Goal: Transaction & Acquisition: Purchase product/service

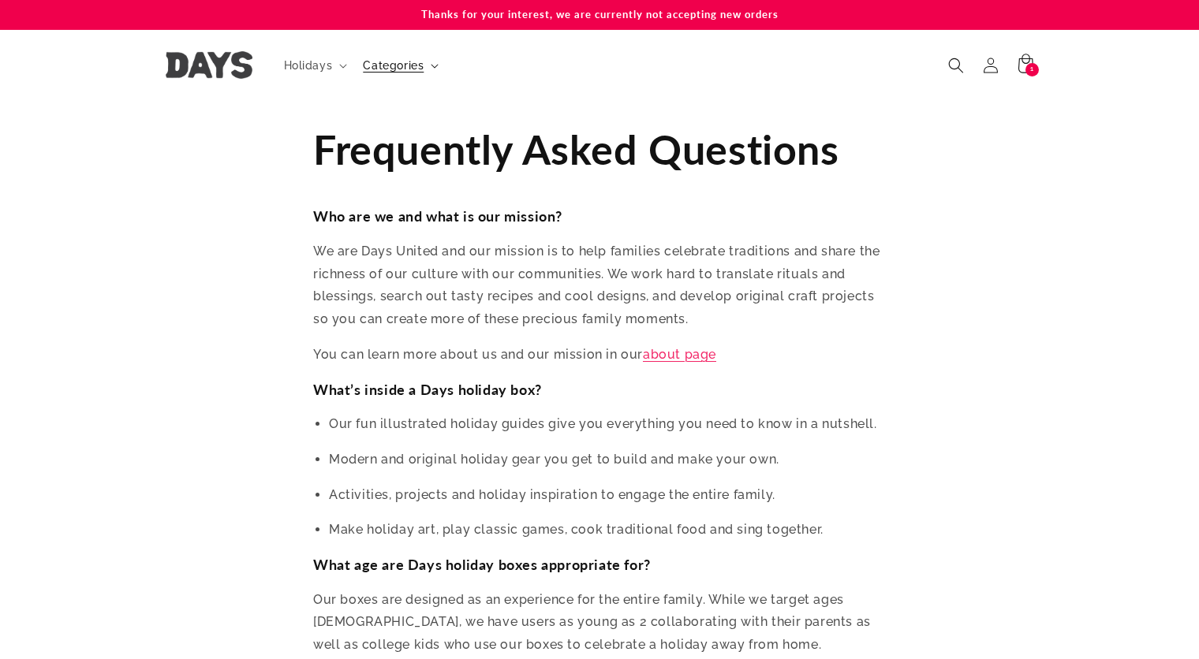
click at [401, 61] on span "Categories" at bounding box center [393, 65] width 61 height 14
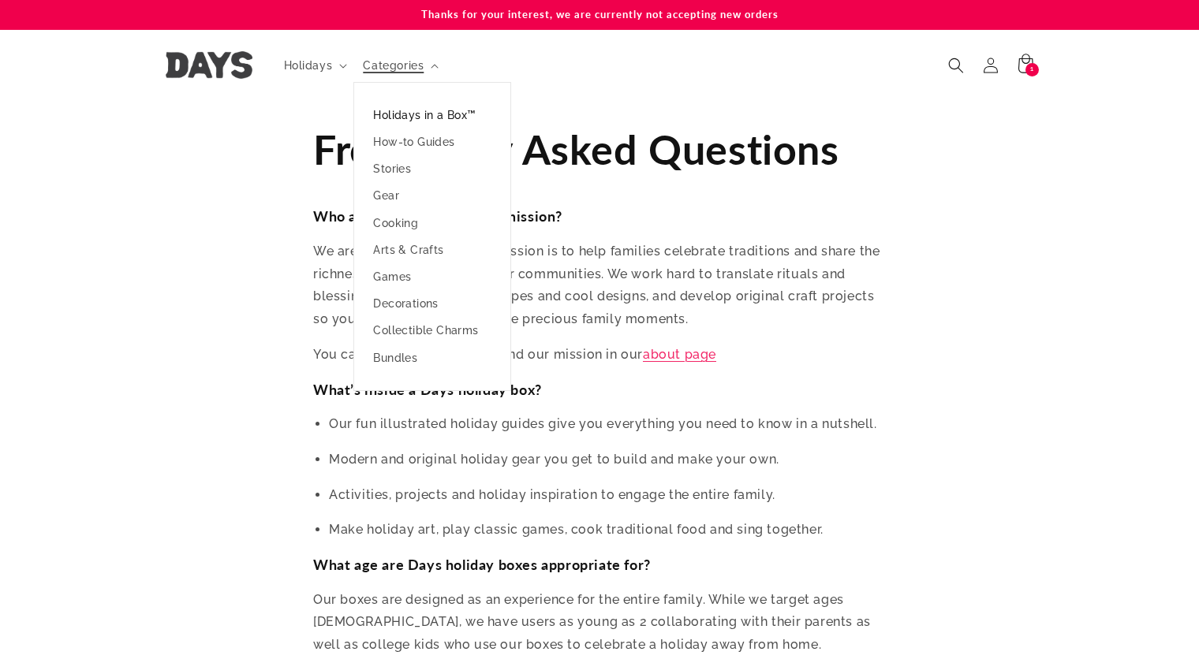
click at [406, 106] on link "Holidays in a Box™" at bounding box center [432, 115] width 156 height 27
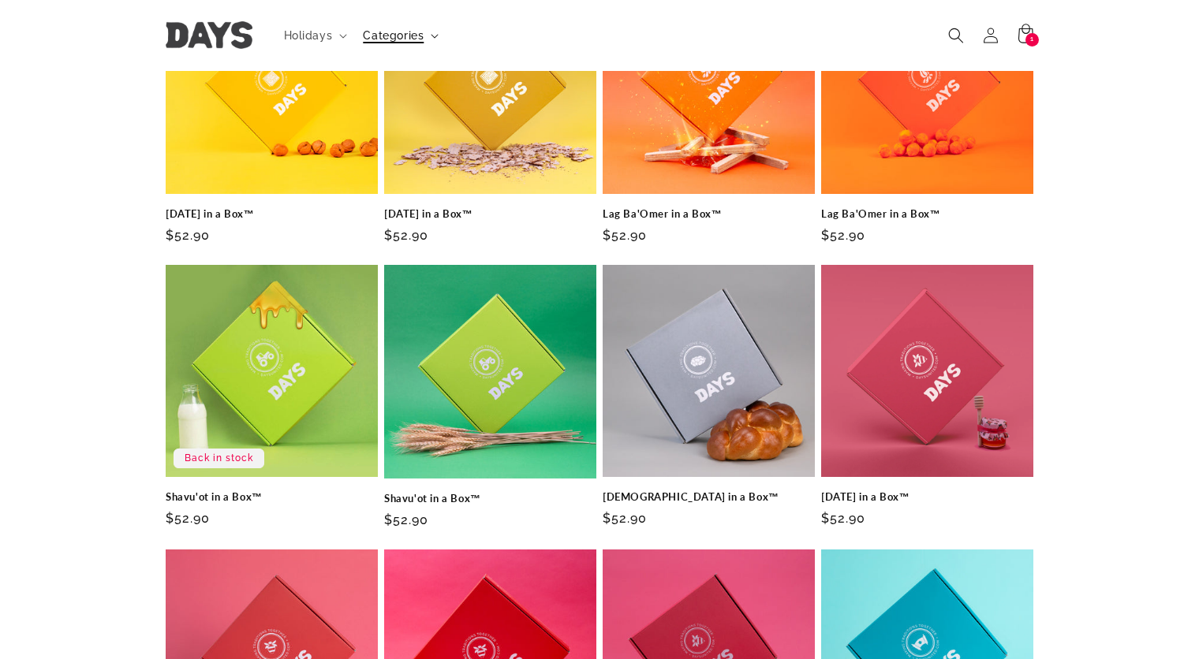
scroll to position [191, 0]
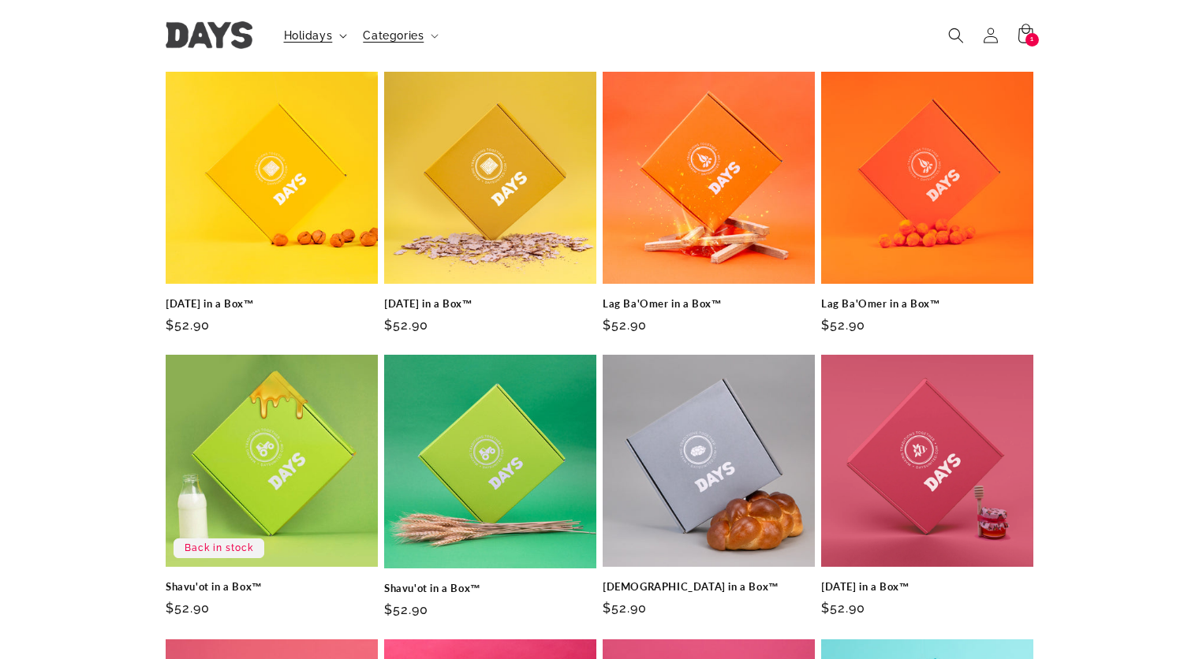
click at [315, 37] on span "Holidays" at bounding box center [308, 35] width 49 height 14
click at [434, 32] on summary "Categories" at bounding box center [398, 35] width 91 height 33
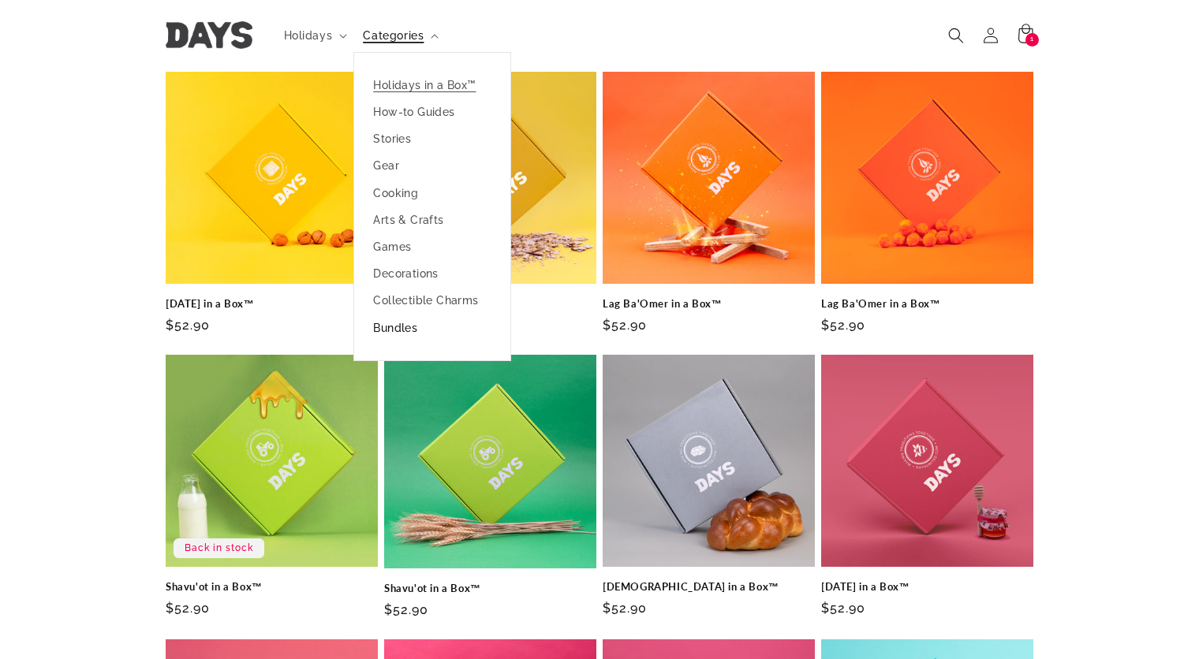
click at [406, 321] on link "Bundles" at bounding box center [432, 328] width 156 height 27
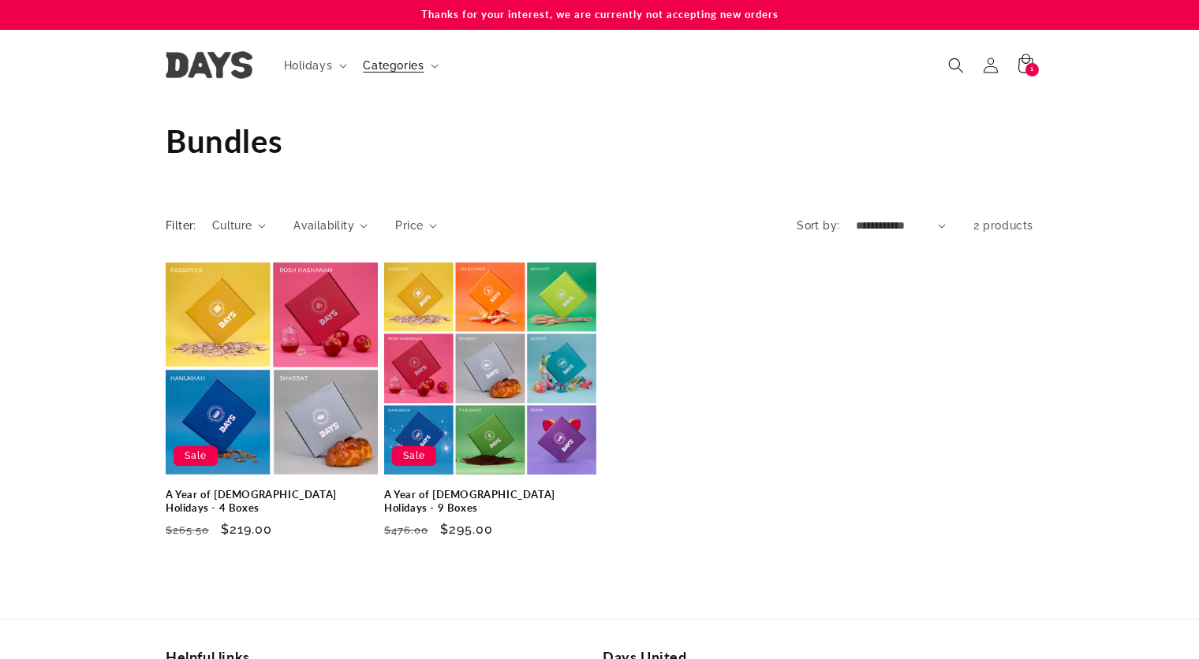
scroll to position [44, 0]
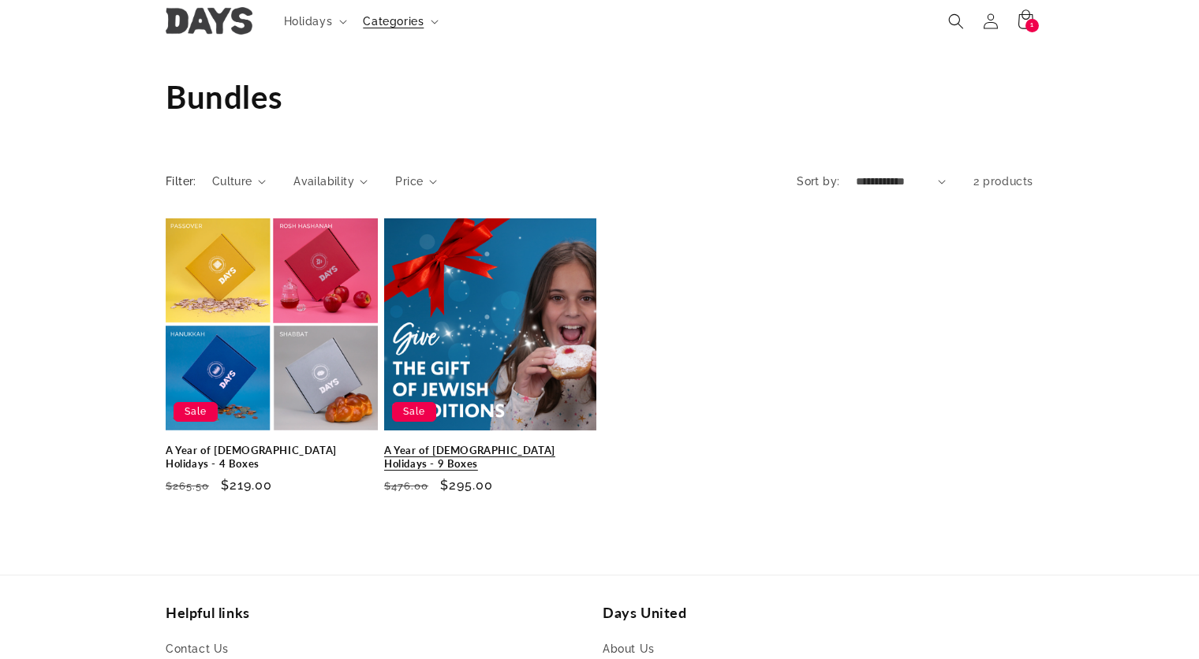
click at [461, 444] on link "A Year of [DEMOGRAPHIC_DATA] Holidays - 9 Boxes" at bounding box center [490, 457] width 212 height 27
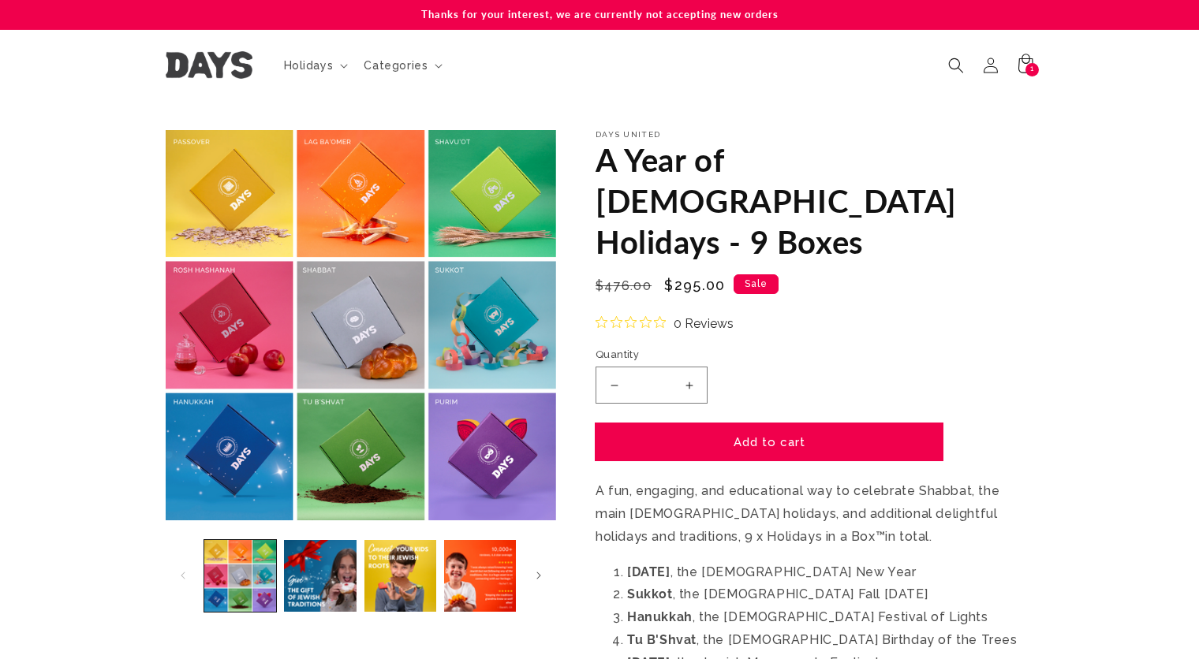
click at [796, 424] on button "Add to cart" at bounding box center [768, 442] width 347 height 37
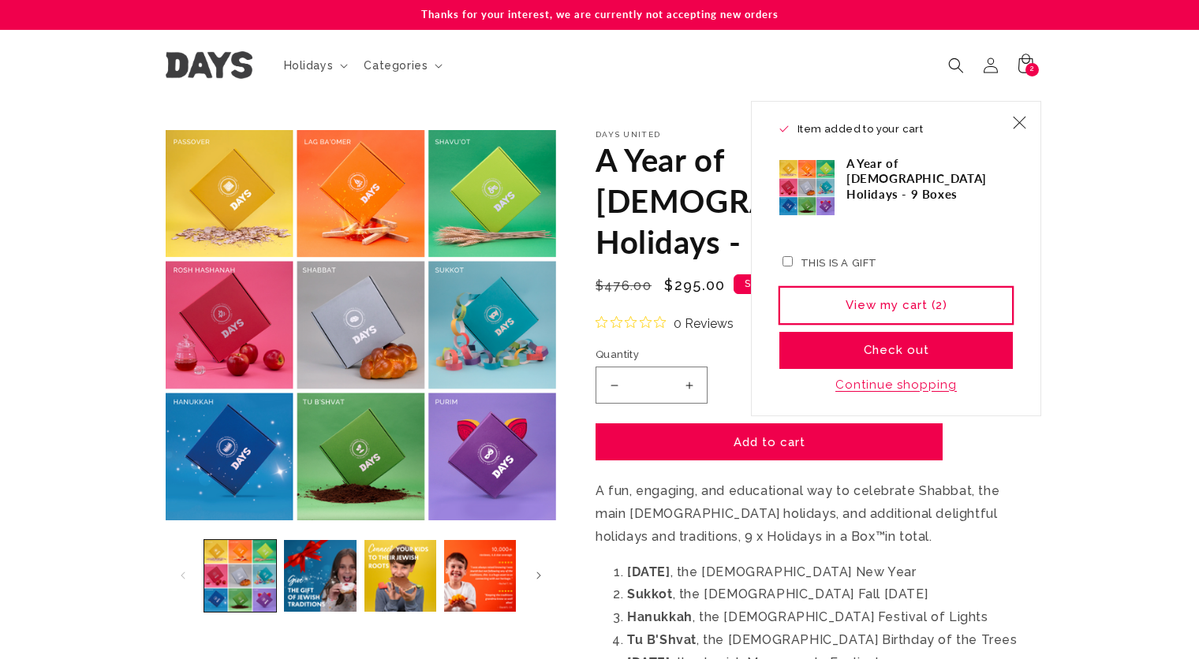
click at [920, 298] on link "View my cart (2)" at bounding box center [895, 305] width 233 height 37
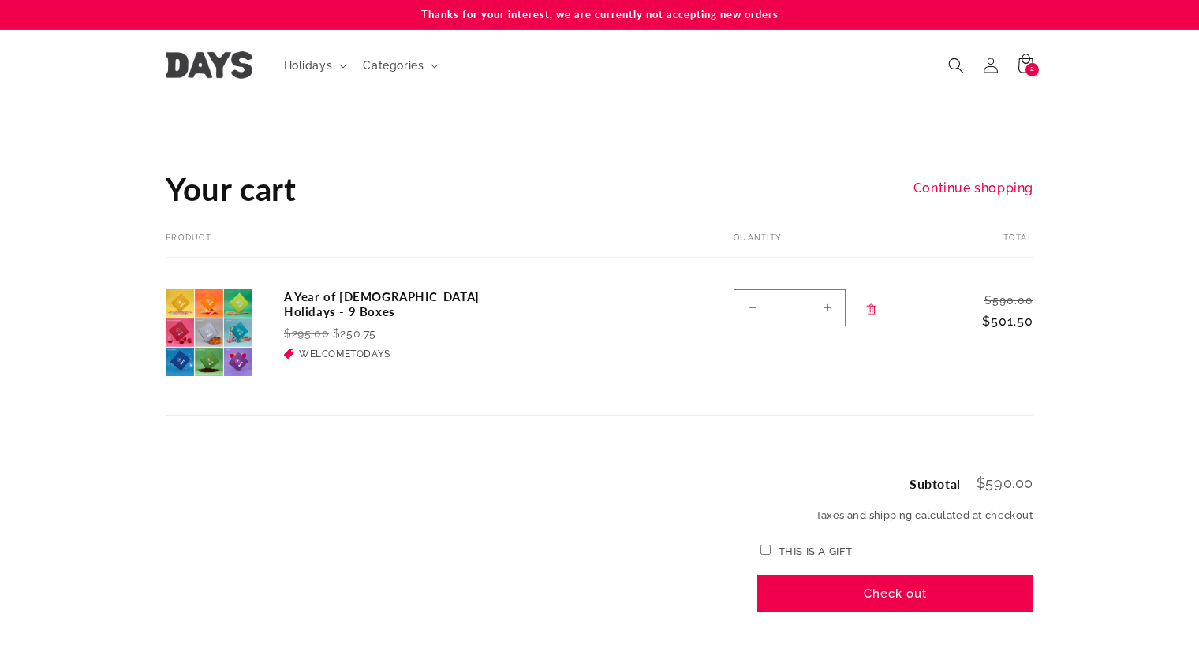
click at [756, 309] on button "Decrease quantity for A Year of [DEMOGRAPHIC_DATA] Holidays - 9 Boxes" at bounding box center [751, 307] width 35 height 37
type input "*"
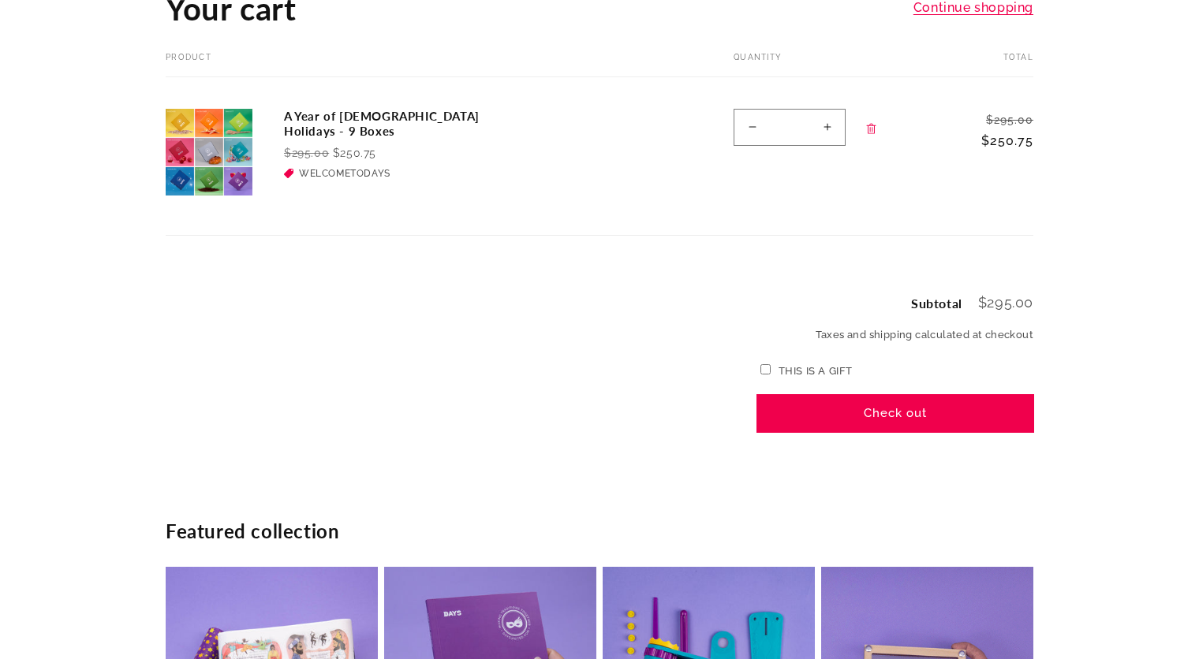
click at [913, 409] on button "Check out" at bounding box center [895, 413] width 276 height 37
